Goal: Task Accomplishment & Management: Manage account settings

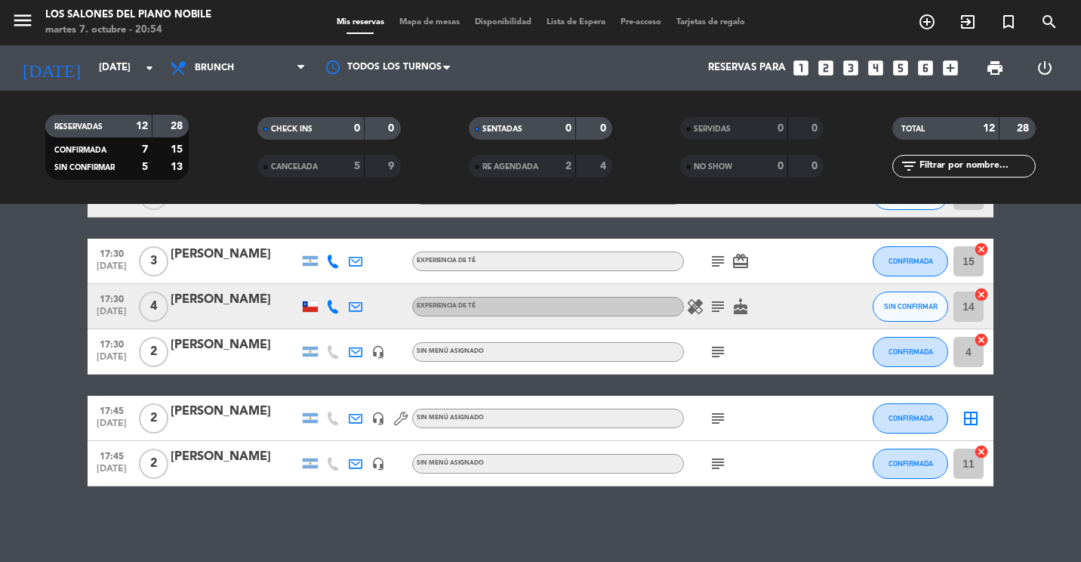
scroll to position [210, 0]
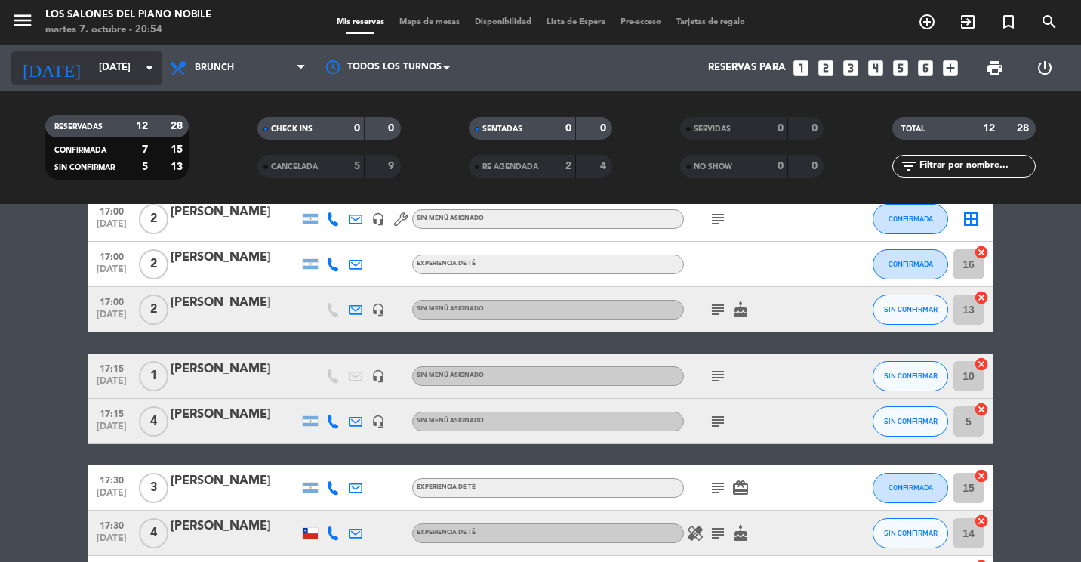
click at [102, 63] on input "[DATE]" at bounding box center [157, 67] width 132 height 27
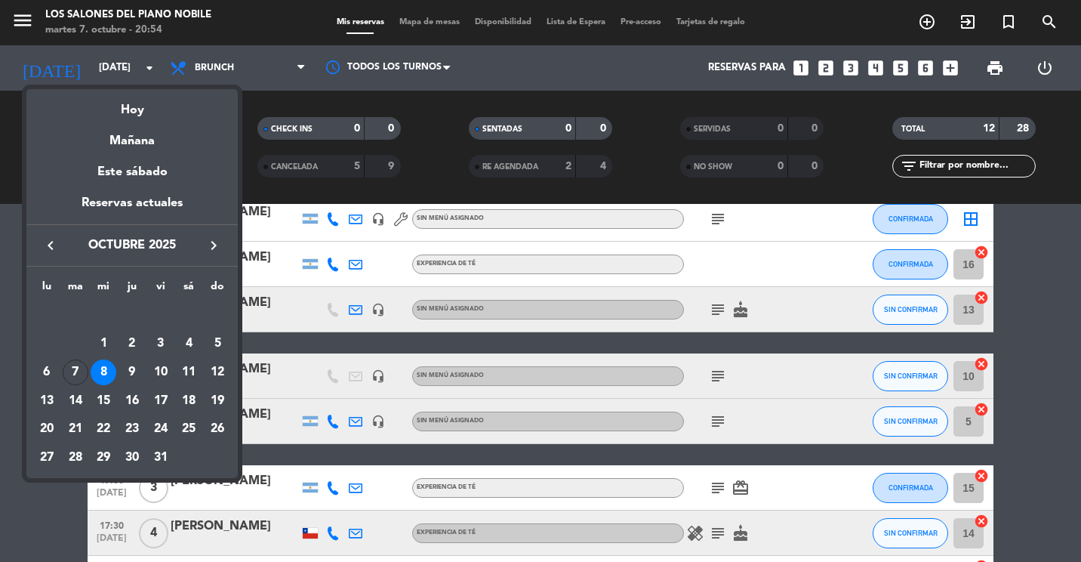
click at [224, 62] on div at bounding box center [540, 281] width 1081 height 562
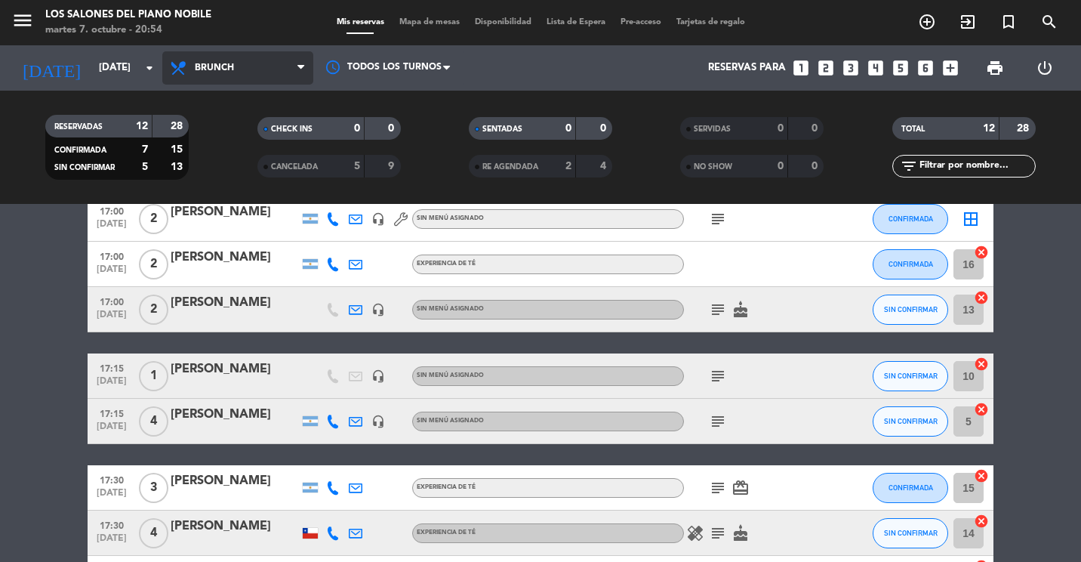
click at [220, 60] on span "Brunch" at bounding box center [237, 67] width 151 height 33
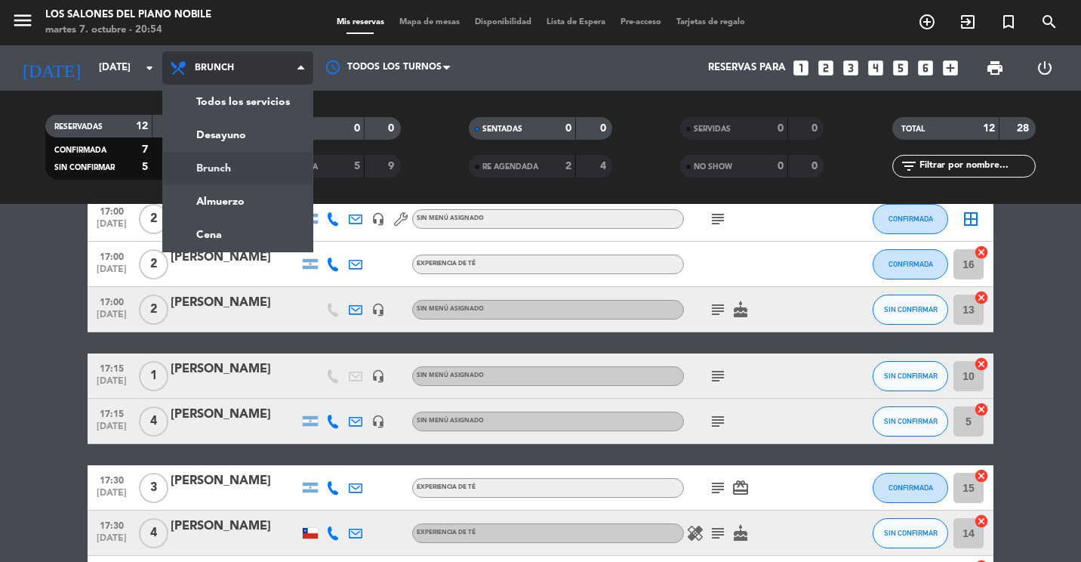
click at [226, 168] on div "menu Los Salones del Piano [PERSON_NAME] [DATE] 7. octubre - 20:54 Mis reservas…" at bounding box center [540, 102] width 1081 height 204
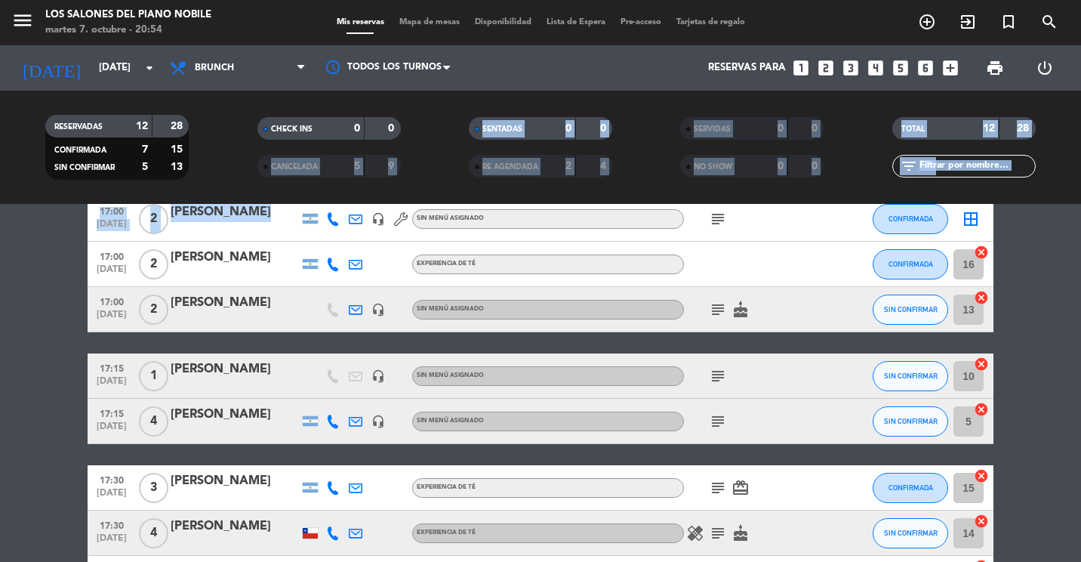
drag, startPoint x: 226, startPoint y: 168, endPoint x: 220, endPoint y: 205, distance: 36.7
click at [220, 205] on ng-component "menu Los Salones del Piano [PERSON_NAME] [DATE] 7. octubre - 20:54 Mis reservas…" at bounding box center [540, 281] width 1081 height 562
drag, startPoint x: 220, startPoint y: 205, endPoint x: 220, endPoint y: 64, distance: 140.4
click at [224, 80] on span "Brunch" at bounding box center [237, 67] width 151 height 33
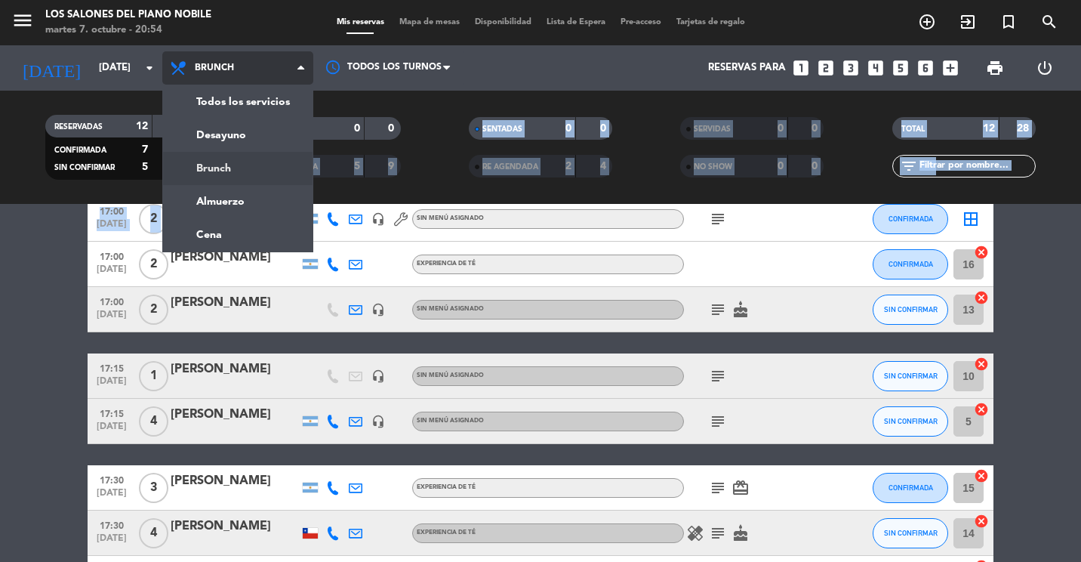
click at [220, 66] on span "Brunch" at bounding box center [214, 68] width 39 height 11
click at [220, 67] on span "Brunch" at bounding box center [214, 68] width 39 height 11
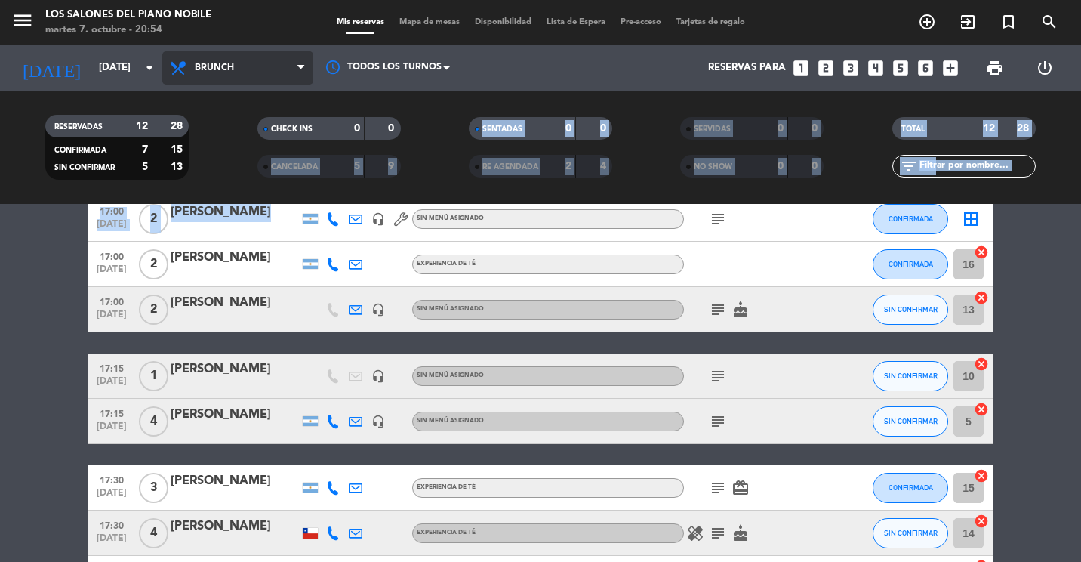
drag, startPoint x: 220, startPoint y: 67, endPoint x: 210, endPoint y: 59, distance: 13.4
click at [210, 59] on span "Brunch" at bounding box center [237, 67] width 151 height 33
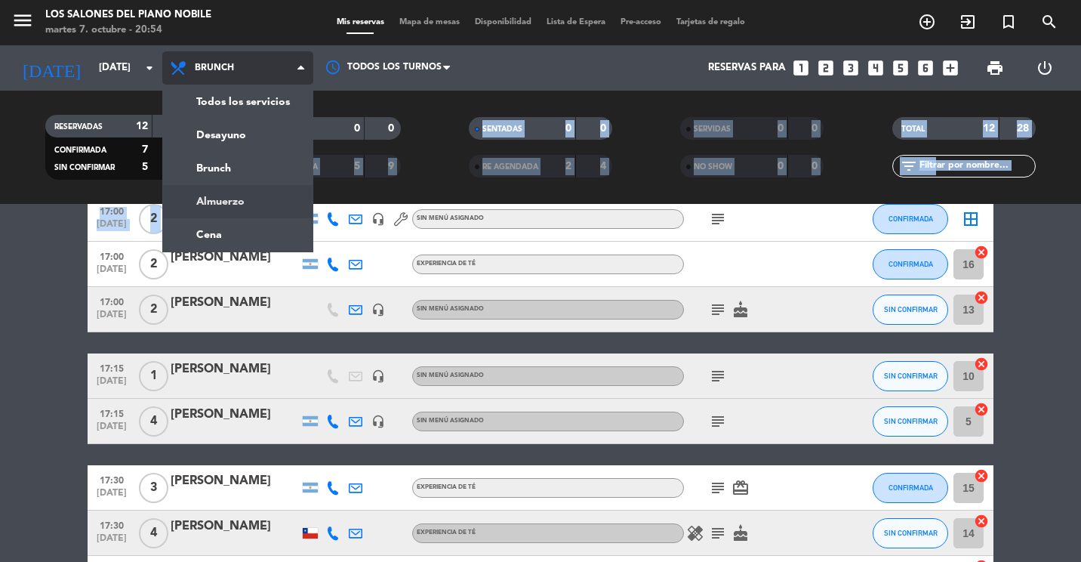
click at [225, 197] on div "menu Los Salones del Piano [PERSON_NAME] [DATE] 7. octubre - 20:54 Mis reservas…" at bounding box center [540, 102] width 1081 height 204
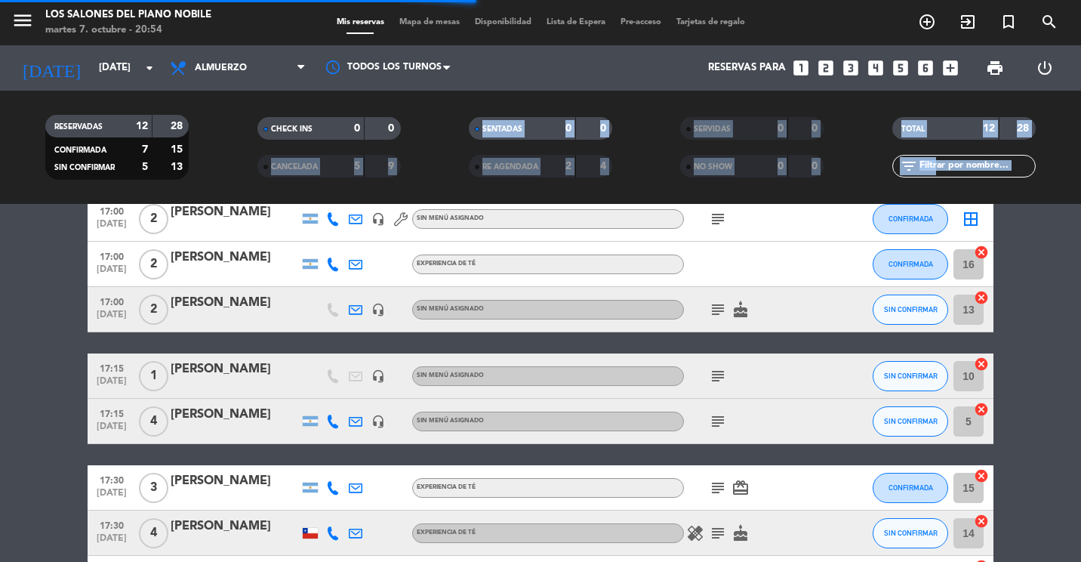
scroll to position [32, 0]
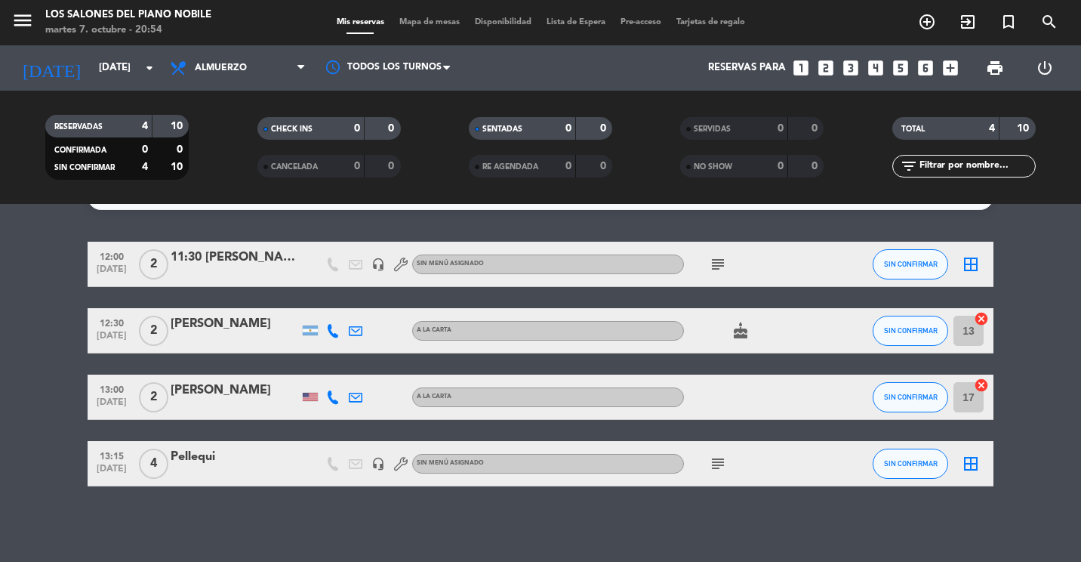
click at [200, 529] on div "No hay notas para este servicio. Haz clic para agregar una 12:00 [DATE] 2 11:30…" at bounding box center [540, 383] width 1081 height 358
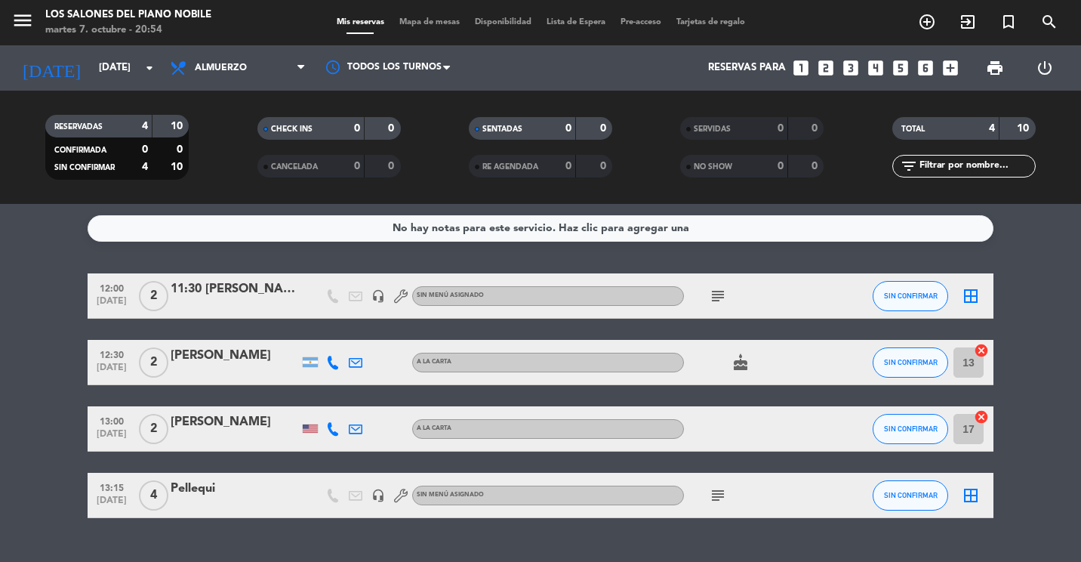
click at [29, 8] on span "menu" at bounding box center [28, 22] width 34 height 35
drag, startPoint x: 39, startPoint y: 14, endPoint x: 29, endPoint y: 17, distance: 11.0
click at [29, 17] on span "menu" at bounding box center [28, 22] width 34 height 35
click at [23, 21] on icon "menu" at bounding box center [22, 20] width 23 height 23
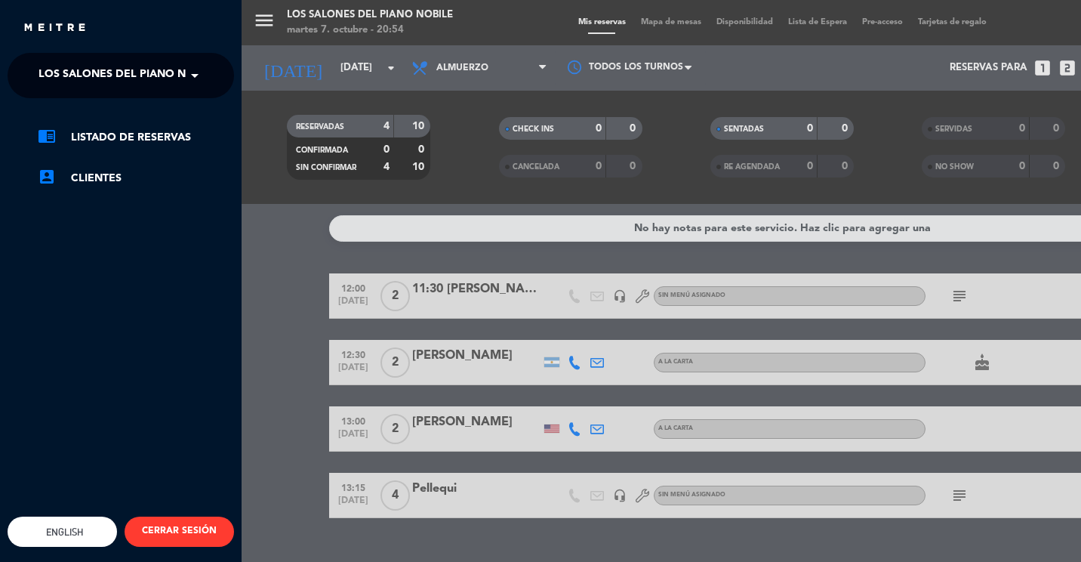
click at [100, 66] on span "Los Salones del Piano Nobile" at bounding box center [127, 76] width 179 height 32
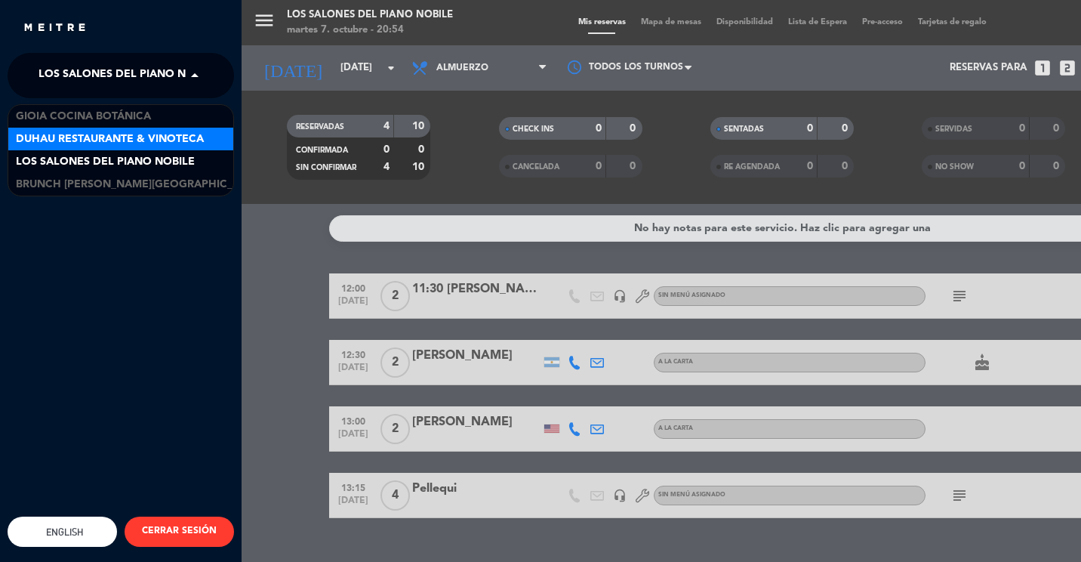
click at [48, 142] on span "Duhau Restaurante & Vinoteca" at bounding box center [110, 139] width 188 height 17
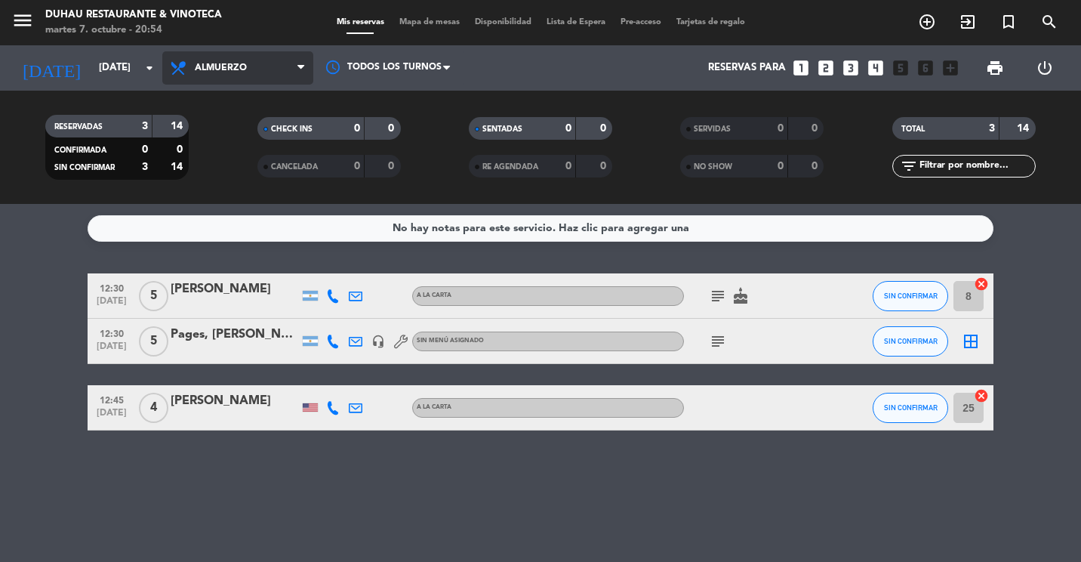
click at [228, 70] on span "Almuerzo" at bounding box center [221, 68] width 52 height 11
click at [232, 54] on span "Almuerzo" at bounding box center [237, 67] width 151 height 33
click at [218, 234] on ng-component "menu [PERSON_NAME] Restaurante & Vinoteca [DATE] 7. octubre - 20:55 Mis reserva…" at bounding box center [540, 281] width 1081 height 562
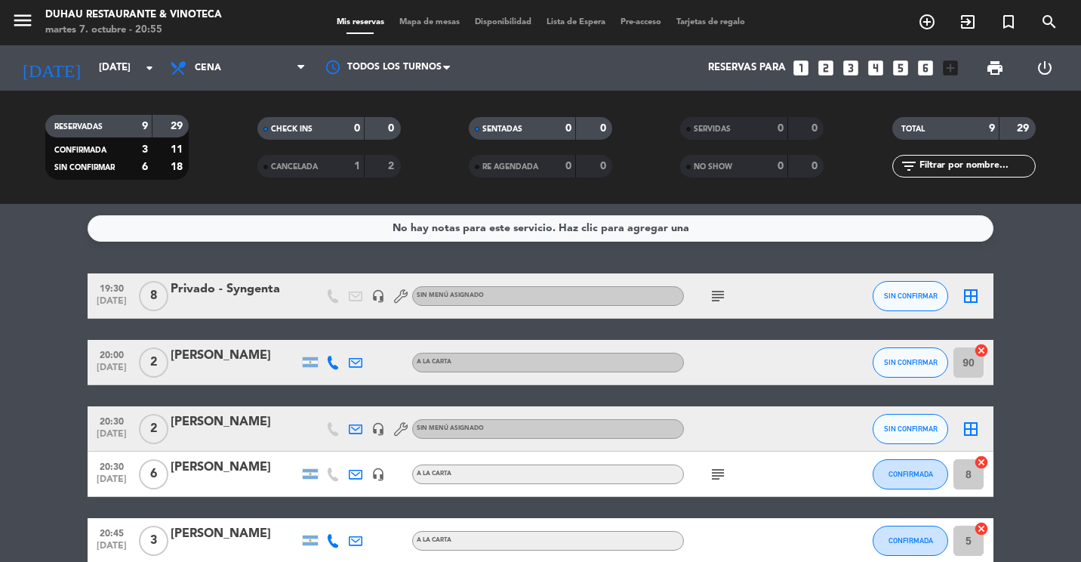
click at [360, 427] on icon at bounding box center [356, 429] width 14 height 14
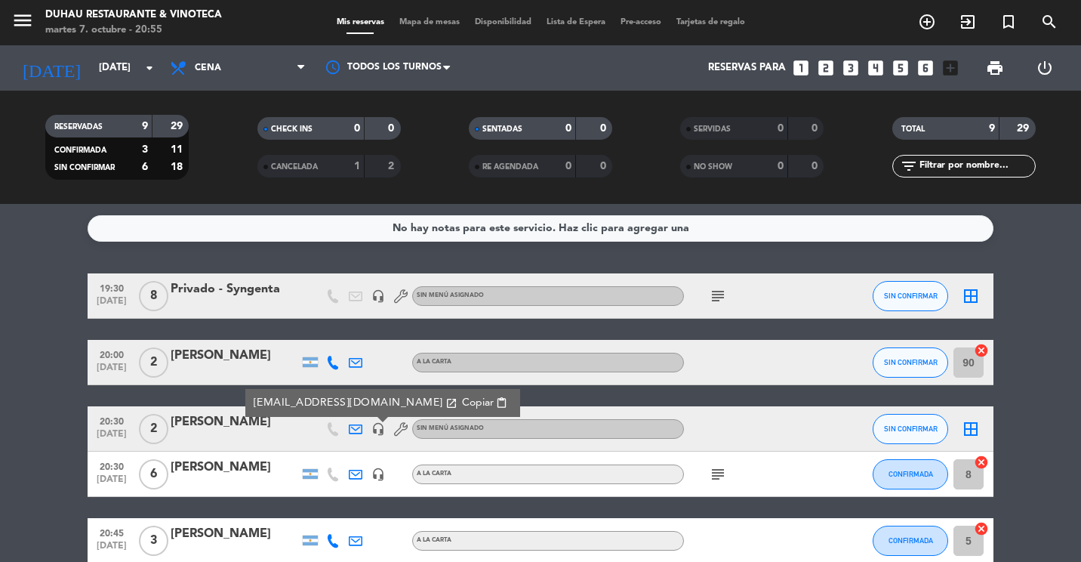
click at [71, 435] on bookings-row "19:30 [DATE] 8 Privado - Syngenta headset_mic Sin menú asignado subject SIN CON…" at bounding box center [540, 529] width 1081 height 513
